Goal: Check status: Check status

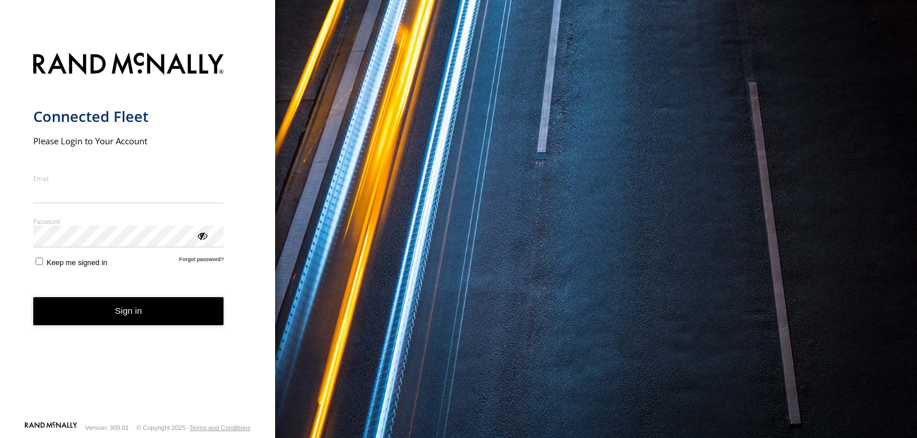
type input "**********"
click at [146, 319] on button "Sign in" at bounding box center [128, 311] width 191 height 28
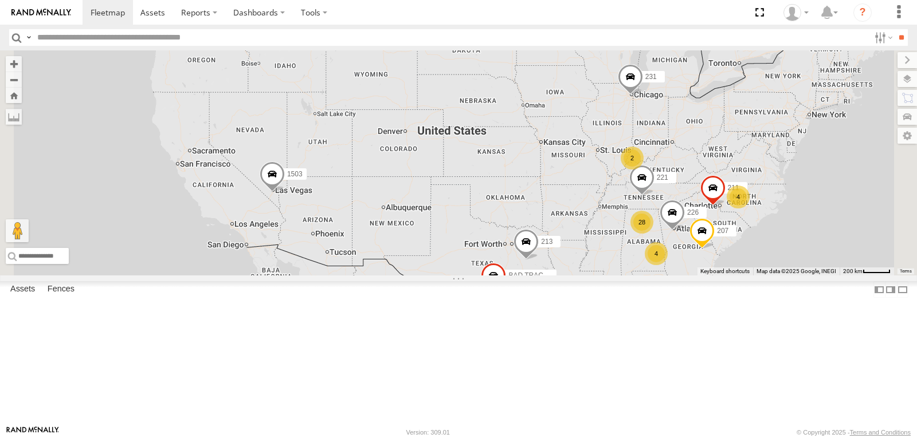
scroll to position [687, 0]
click at [0, 0] on span at bounding box center [0, 0] width 0 height 0
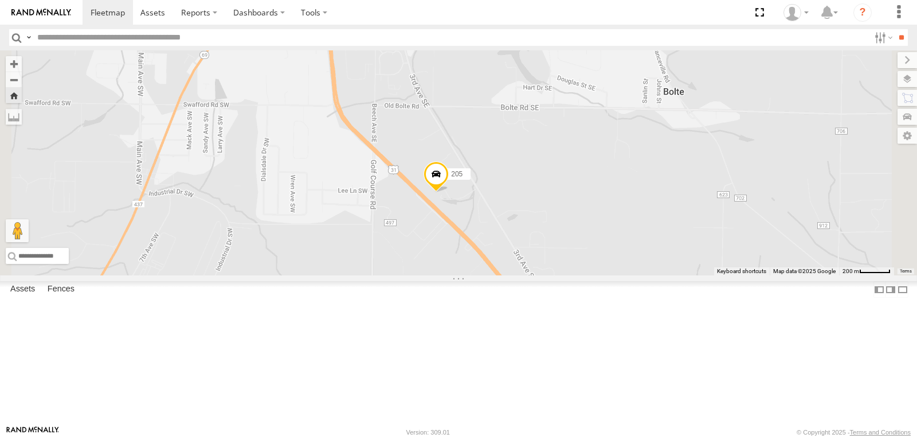
scroll to position [400, 0]
click at [0, 0] on span at bounding box center [0, 0] width 0 height 0
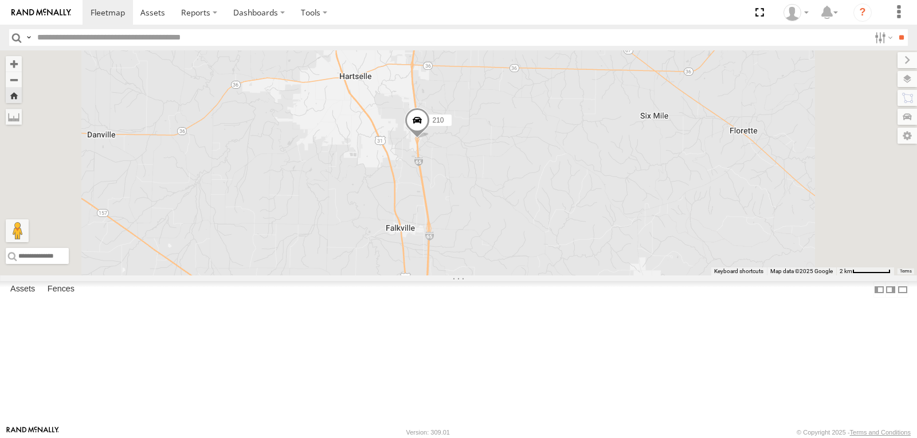
click at [430, 139] on span at bounding box center [416, 123] width 25 height 31
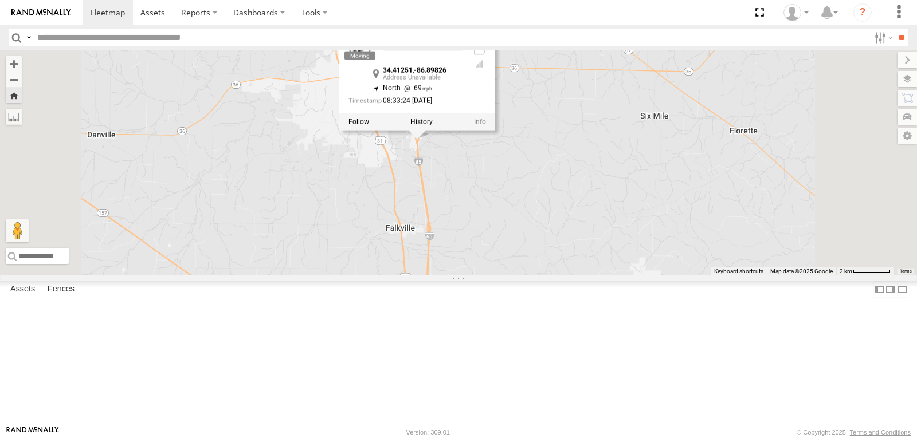
scroll to position [0, 0]
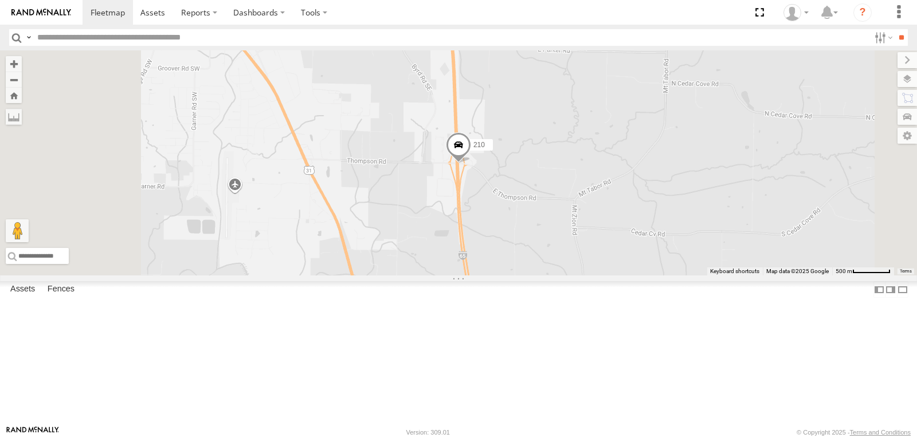
click at [471, 163] on span at bounding box center [458, 147] width 25 height 31
click at [0, 0] on span at bounding box center [0, 0] width 0 height 0
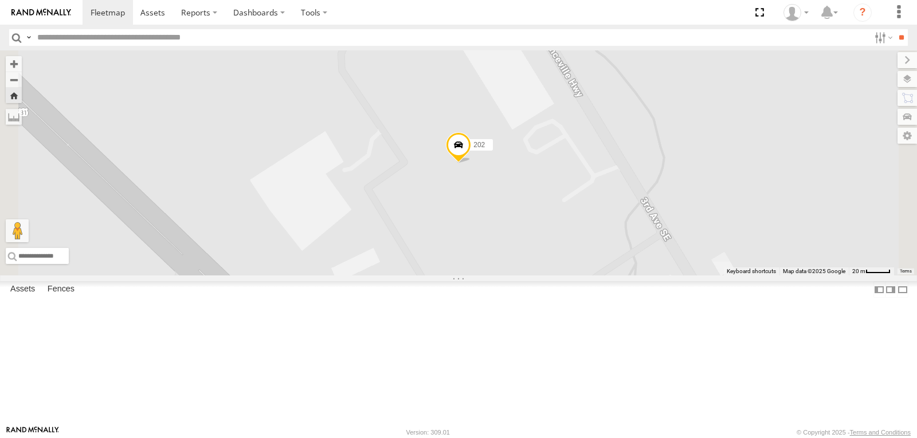
scroll to position [115, 0]
